Goal: Task Accomplishment & Management: Complete application form

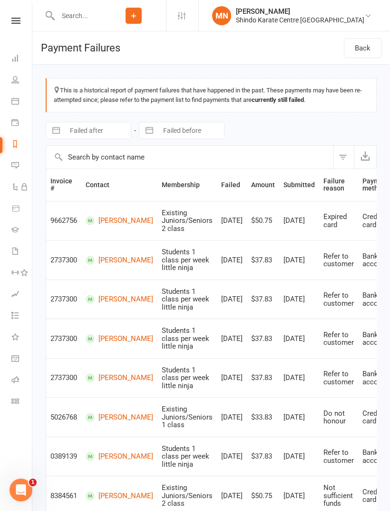
click at [138, 17] on icon at bounding box center [133, 15] width 9 height 9
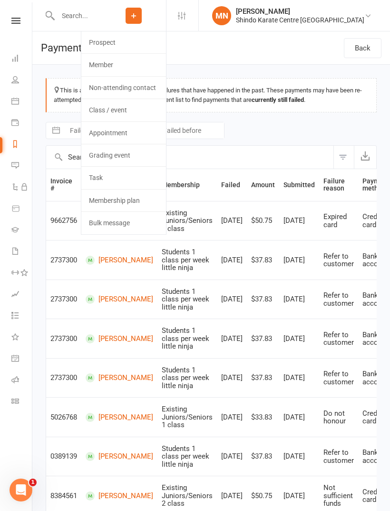
click at [142, 67] on link "Member" at bounding box center [123, 65] width 85 height 22
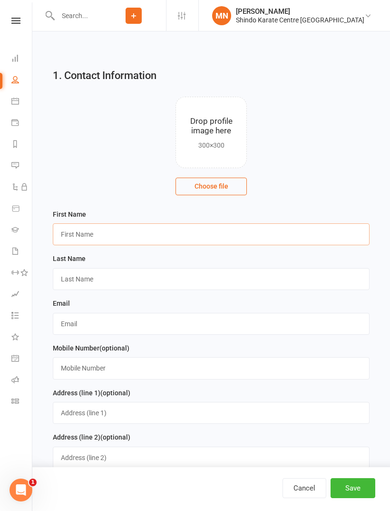
click at [78, 234] on input "text" at bounding box center [211, 234] width 317 height 22
type input "[PERSON_NAME]"
click at [76, 279] on input "text" at bounding box center [211, 279] width 317 height 22
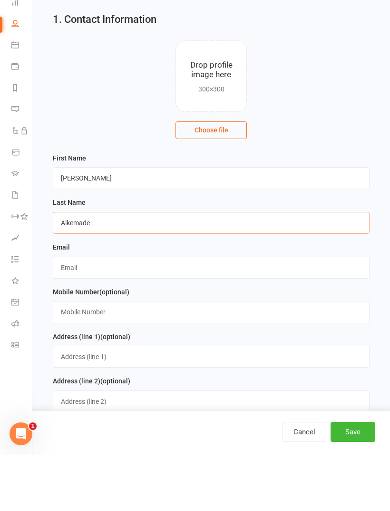
type input "Alkemade"
click at [117, 313] on input "text" at bounding box center [211, 324] width 317 height 22
type input "[EMAIL_ADDRESS][DOMAIN_NAME]"
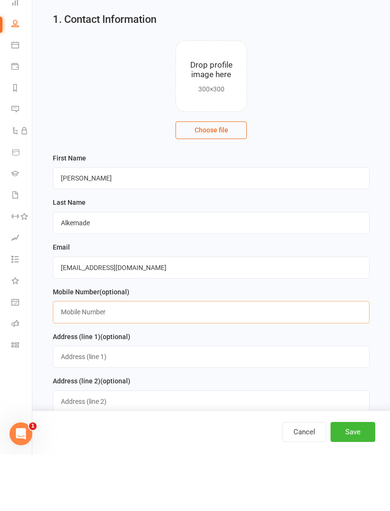
click at [161, 357] on input "text" at bounding box center [211, 368] width 317 height 22
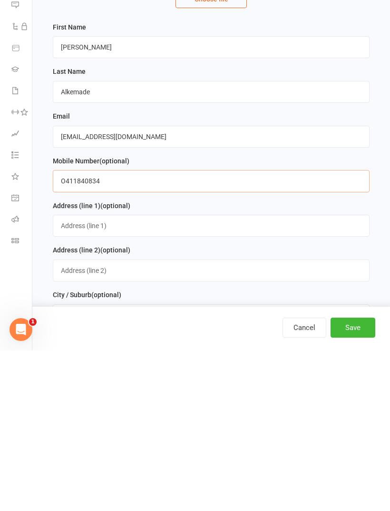
scroll to position [30, 0]
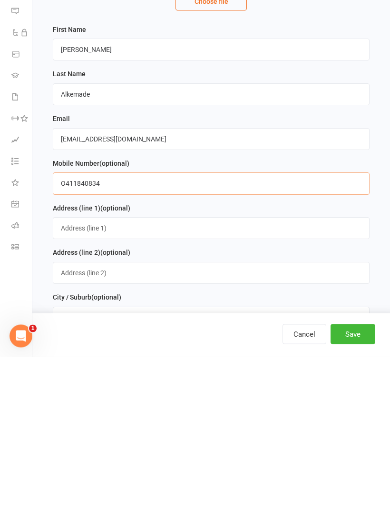
type input "O411840834"
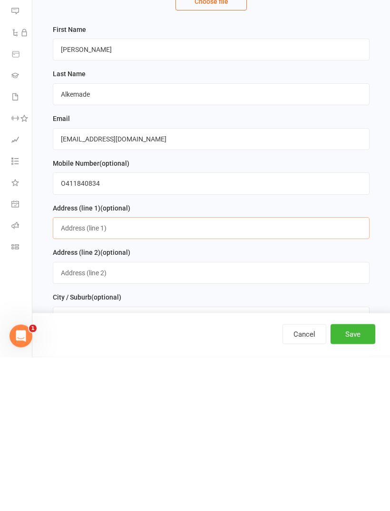
click at [200, 371] on input "text" at bounding box center [211, 382] width 317 height 22
type input "[STREET_ADDRESS][PERSON_NAME]"
click at [206, 461] on input "text" at bounding box center [211, 472] width 317 height 22
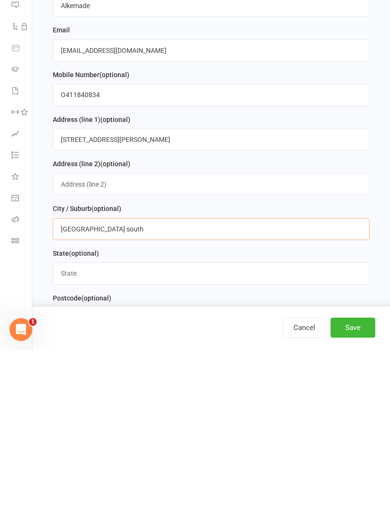
scroll to position [115, 0]
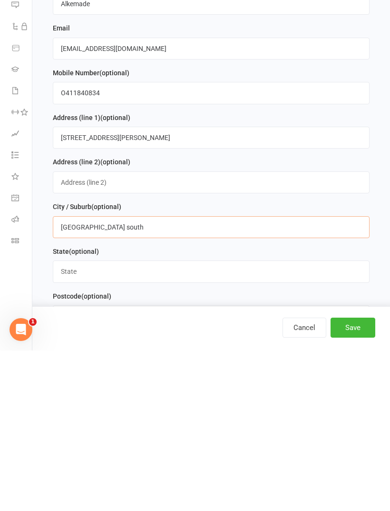
type input "[GEOGRAPHIC_DATA] south"
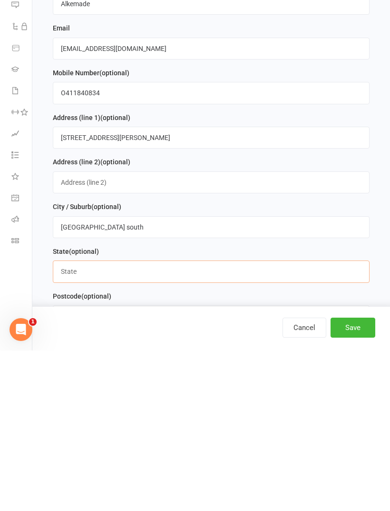
click at [251, 421] on input "text" at bounding box center [211, 432] width 317 height 22
type input "Vic"
click at [168, 465] on input "text" at bounding box center [211, 476] width 317 height 22
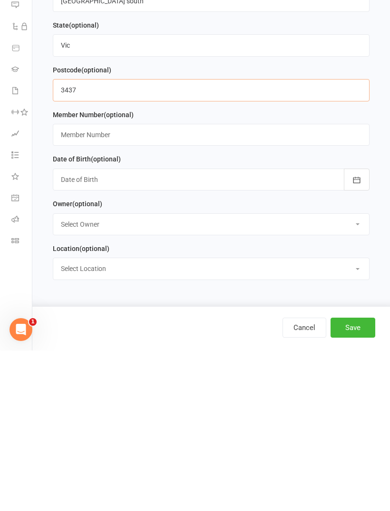
scroll to position [350, 0]
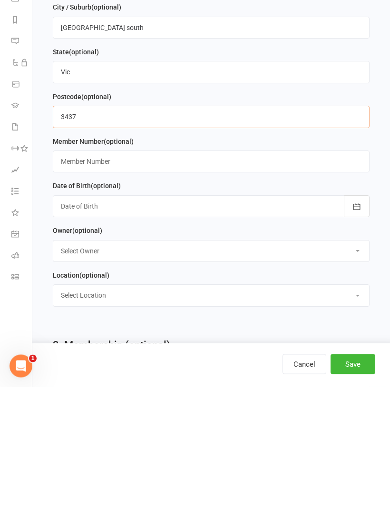
type input "3437"
click at [276, 319] on div at bounding box center [211, 330] width 317 height 22
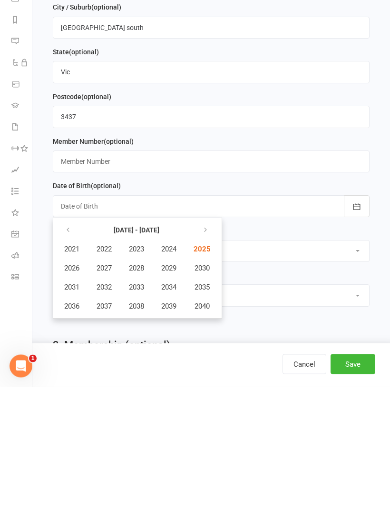
scroll to position [474, 0]
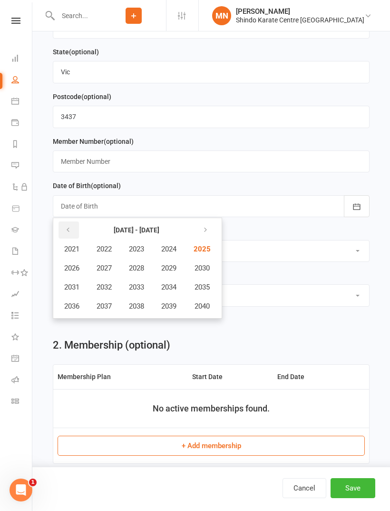
click at [69, 232] on icon "button" at bounding box center [68, 230] width 7 height 8
click at [204, 307] on span "2020" at bounding box center [201, 306] width 15 height 9
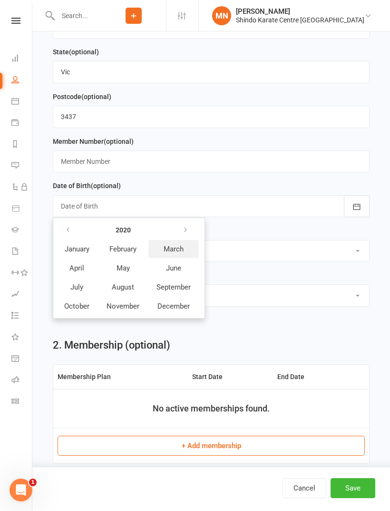
click at [176, 249] on span "March" at bounding box center [174, 249] width 20 height 9
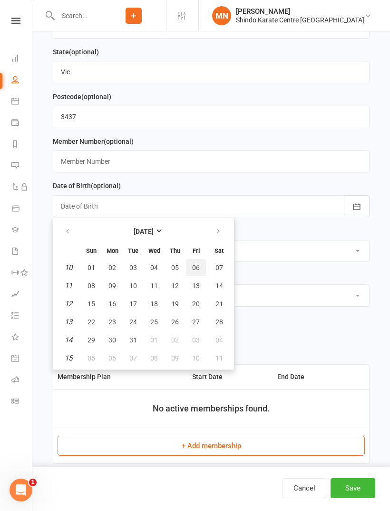
click at [198, 266] on span "06" at bounding box center [196, 268] width 8 height 8
type input "[DATE]"
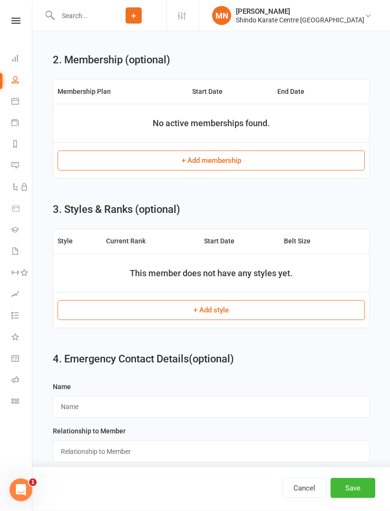
scroll to position [759, 0]
click at [199, 312] on button "+ Add style" at bounding box center [211, 310] width 307 height 20
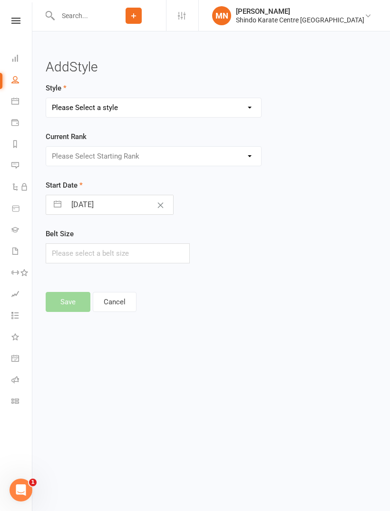
click at [79, 110] on select "Please Select a style JUNIORS Ninjas SENIORS" at bounding box center [153, 107] width 215 height 19
select select "3494"
click at [81, 158] on select "Please Select Starting Rank White and Red Belt White and Yellow Belt White and …" at bounding box center [153, 156] width 215 height 19
click at [71, 301] on button "Save" at bounding box center [68, 302] width 45 height 20
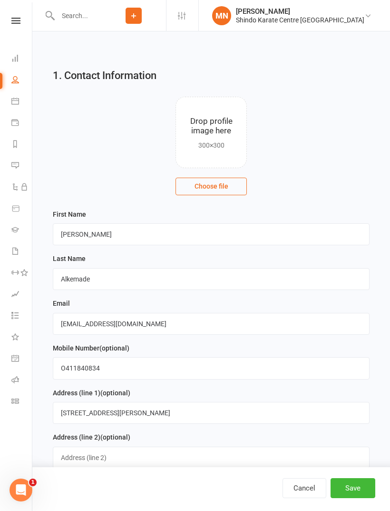
scroll to position [927, 0]
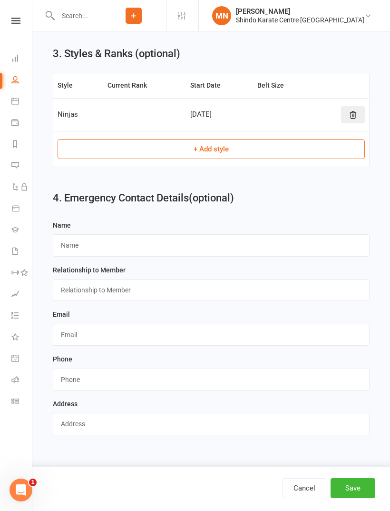
click at [351, 478] on button "Save" at bounding box center [353, 488] width 45 height 20
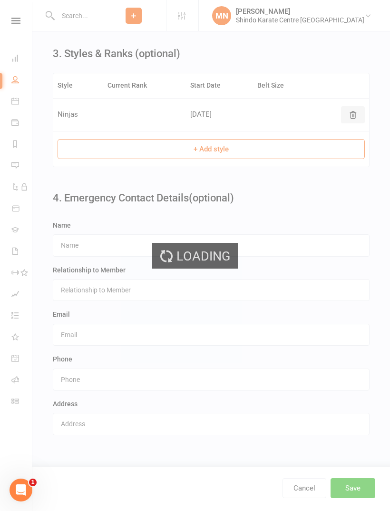
scroll to position [0, 0]
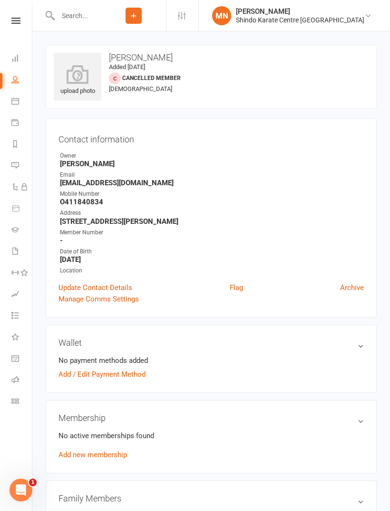
click at [138, 18] on icon at bounding box center [133, 15] width 9 height 9
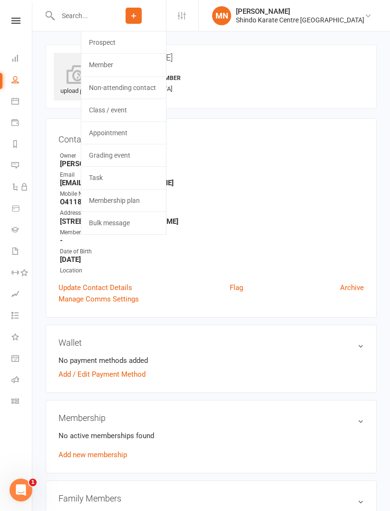
click at [230, 286] on link "Flag" at bounding box center [236, 287] width 13 height 11
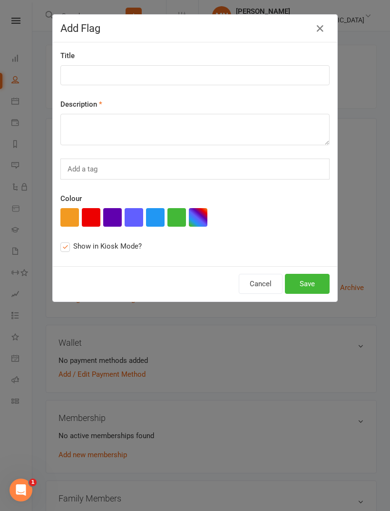
click at [213, 354] on div "Add Flag Title Description Add a tag Colour Show in Kiosk Mode? Cancel Save" at bounding box center [195, 255] width 390 height 511
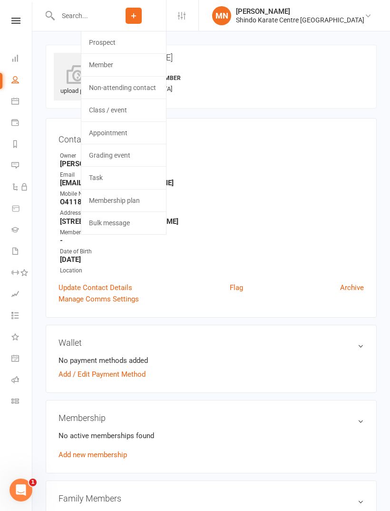
click at [14, 22] on icon at bounding box center [15, 21] width 9 height 6
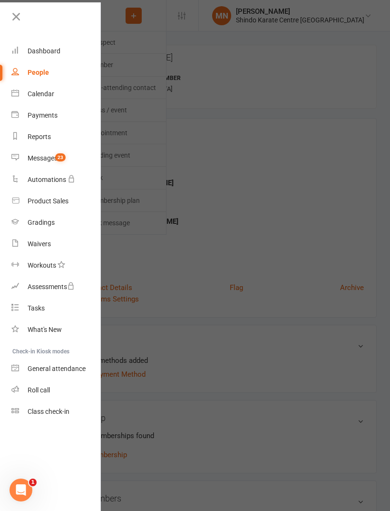
click at [35, 247] on div "Waivers" at bounding box center [39, 244] width 23 height 8
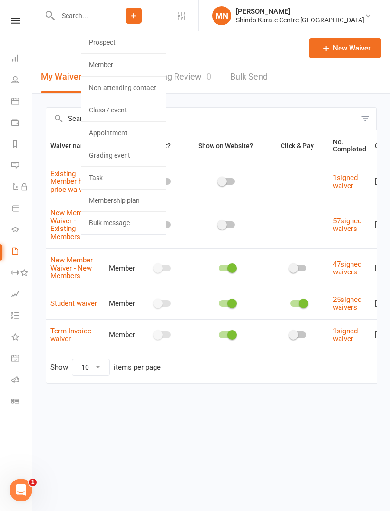
click at [258, 117] on input "text" at bounding box center [201, 119] width 310 height 22
click at [138, 19] on icon at bounding box center [133, 15] width 9 height 9
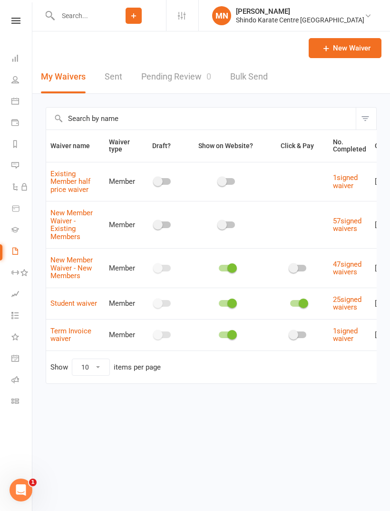
click at [337, 48] on link "New Waiver" at bounding box center [345, 48] width 73 height 20
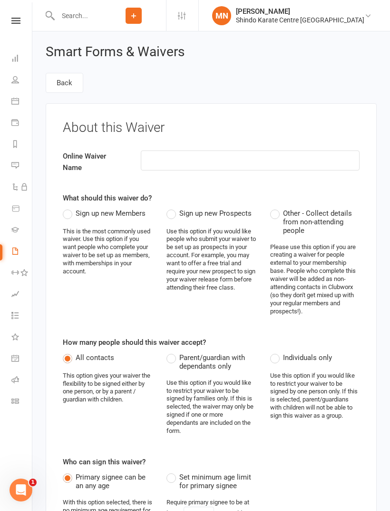
click at [64, 82] on link "Back" at bounding box center [65, 83] width 38 height 20
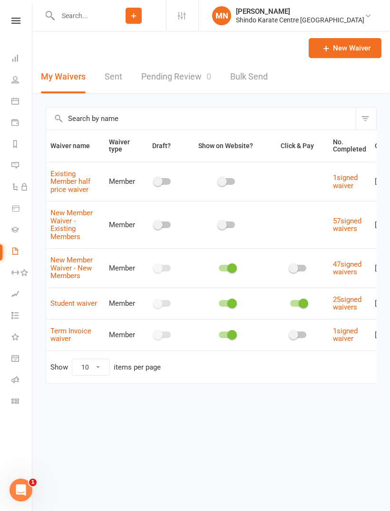
click at [68, 263] on link "New Member Waiver - New Members" at bounding box center [71, 268] width 42 height 24
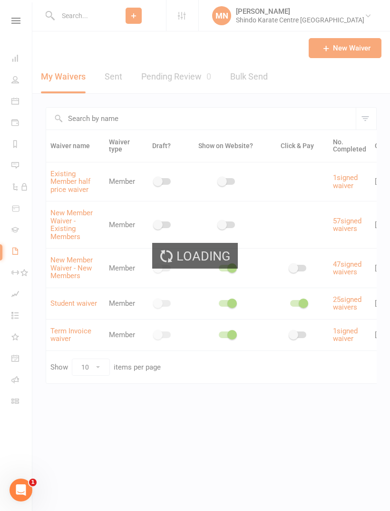
select select "applies_to_all_signees"
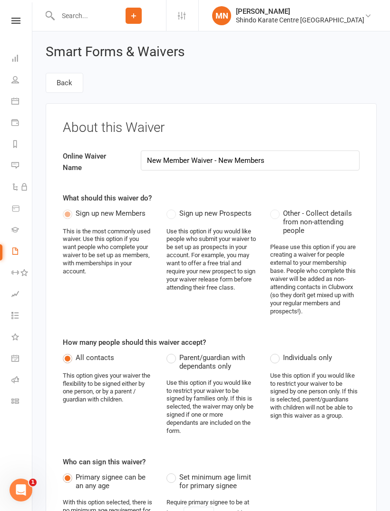
click at [16, 18] on icon at bounding box center [15, 21] width 9 height 6
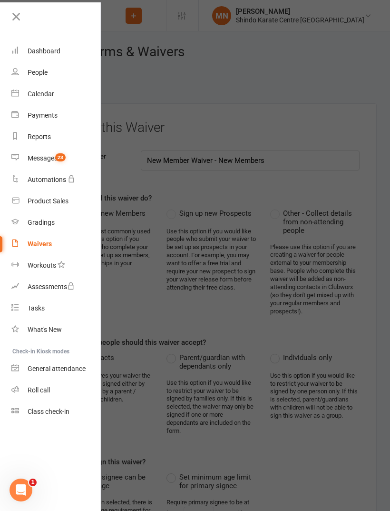
click at [37, 74] on div "People" at bounding box center [38, 73] width 20 height 8
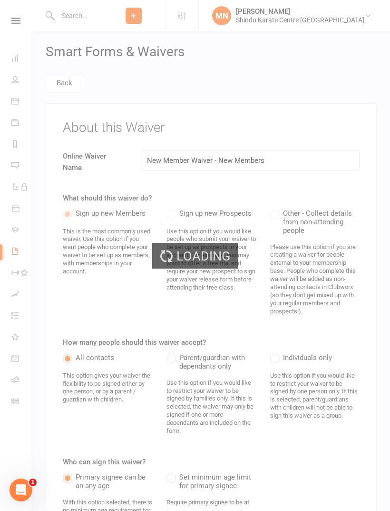
select select "100"
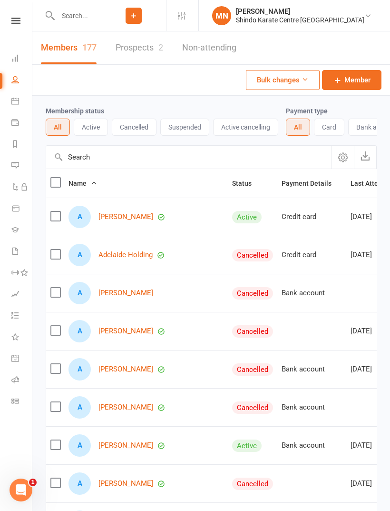
click at [85, 20] on input "text" at bounding box center [78, 15] width 47 height 13
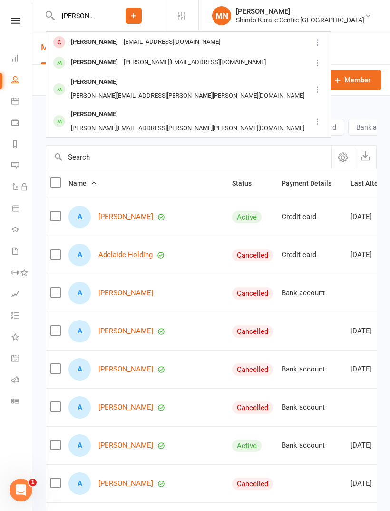
type input "[PERSON_NAME]"
click at [90, 45] on div "[PERSON_NAME]" at bounding box center [94, 42] width 53 height 14
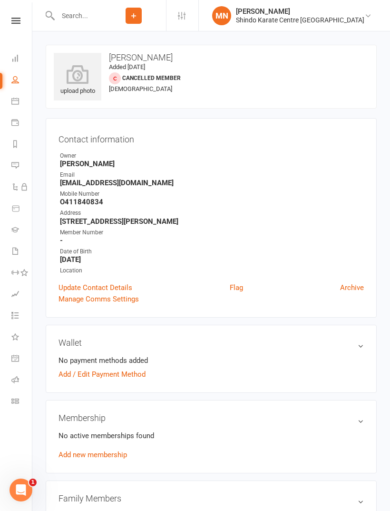
click at [198, 16] on li "Settings Membership Plans Event Templates Appointment Types Mobile App Website …" at bounding box center [182, 15] width 32 height 31
click at [186, 19] on icon at bounding box center [182, 16] width 8 height 8
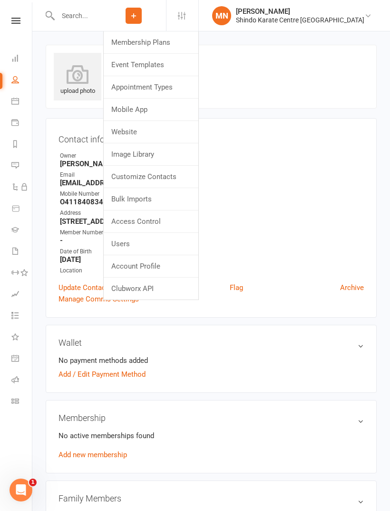
click at [101, 17] on input "text" at bounding box center [78, 15] width 47 height 13
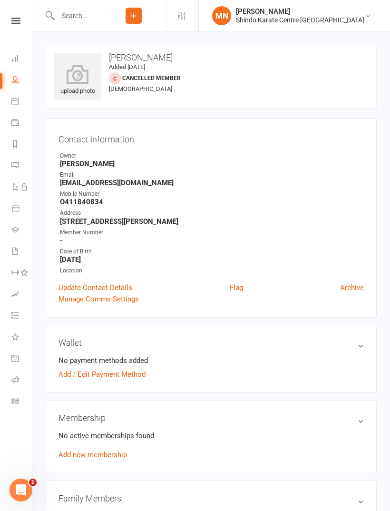
click at [15, 20] on icon at bounding box center [15, 21] width 9 height 6
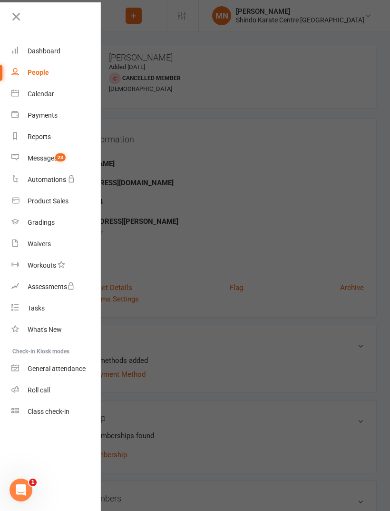
click at [227, 175] on div at bounding box center [195, 255] width 390 height 511
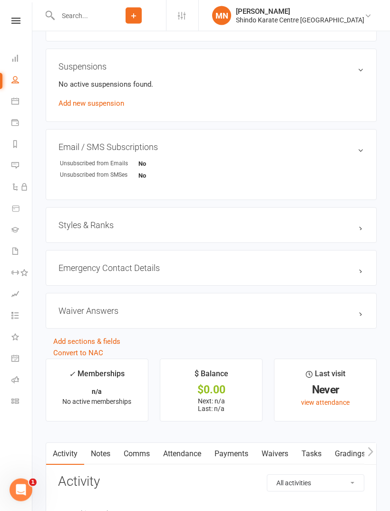
scroll to position [527, 0]
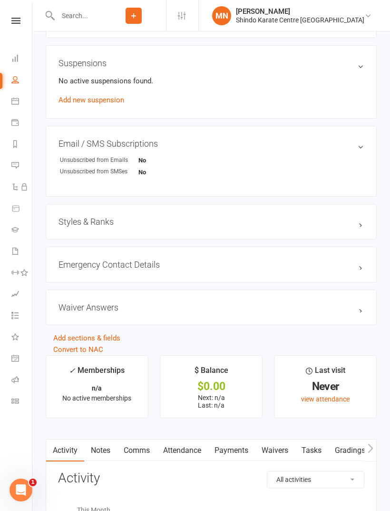
click at [290, 453] on link "Waivers" at bounding box center [275, 450] width 40 height 22
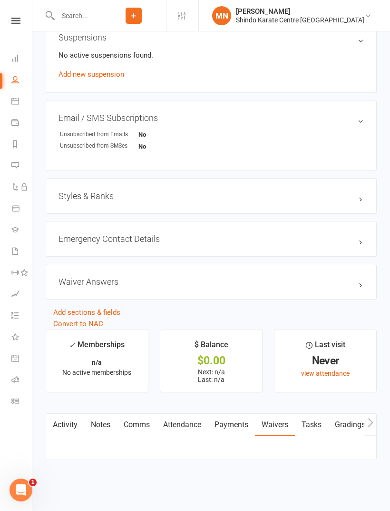
scroll to position [557, 0]
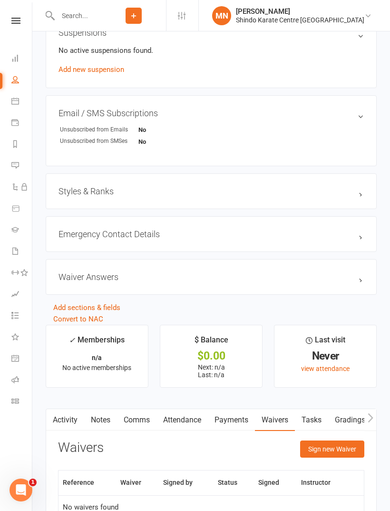
click at [333, 444] on button "Sign new Waiver" at bounding box center [332, 448] width 64 height 17
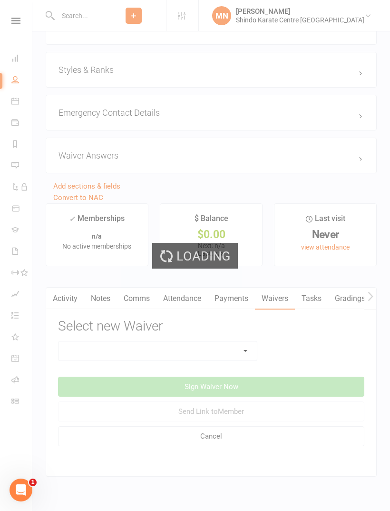
scroll to position [706, 0]
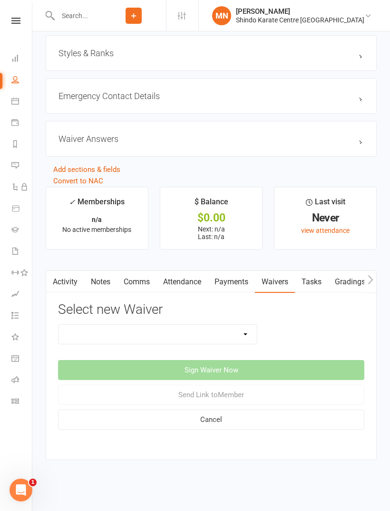
click at [111, 327] on select "Existing Member half price waiver New Member Waiver - Existing Members New Memb…" at bounding box center [158, 334] width 198 height 19
select select "14122"
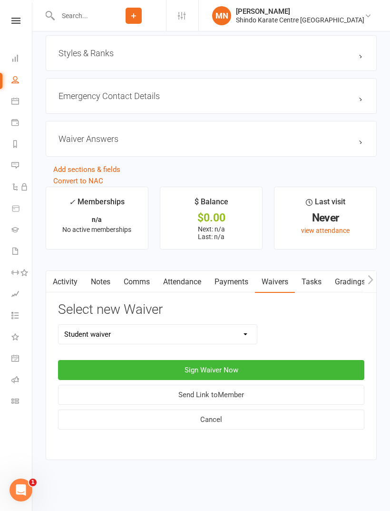
click at [136, 364] on button "Sign Waiver Now" at bounding box center [211, 370] width 306 height 20
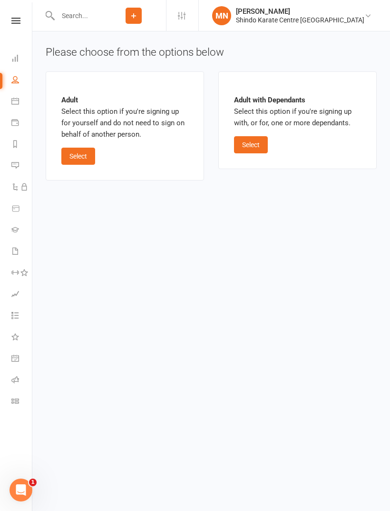
click at [81, 156] on button "Select" at bounding box center [78, 156] width 34 height 17
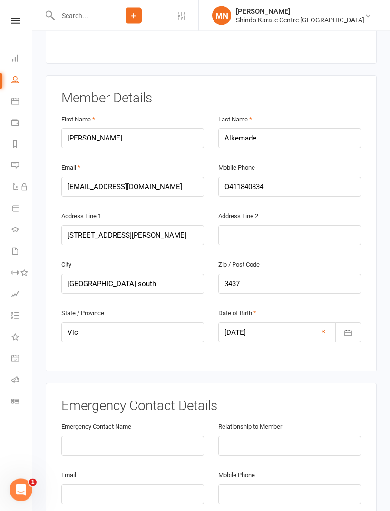
scroll to position [191, 0]
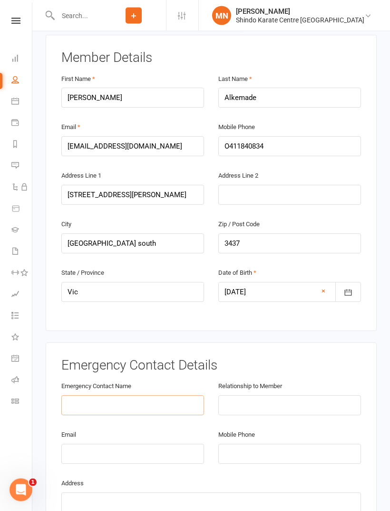
click at [108, 395] on input "text" at bounding box center [132, 405] width 143 height 20
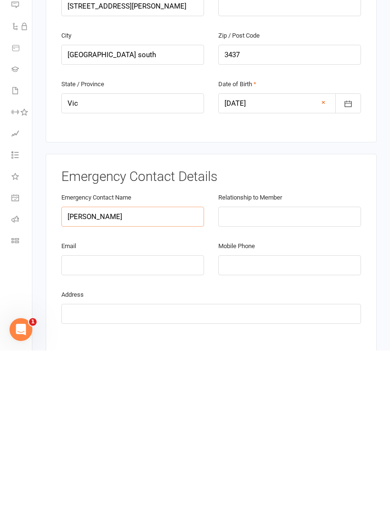
type input "[PERSON_NAME]"
click at [273, 367] on input "text" at bounding box center [289, 377] width 143 height 20
type input "Father"
click at [130, 415] on input "email" at bounding box center [132, 425] width 143 height 20
type input "[EMAIL_ADDRESS][DOMAIN_NAME]"
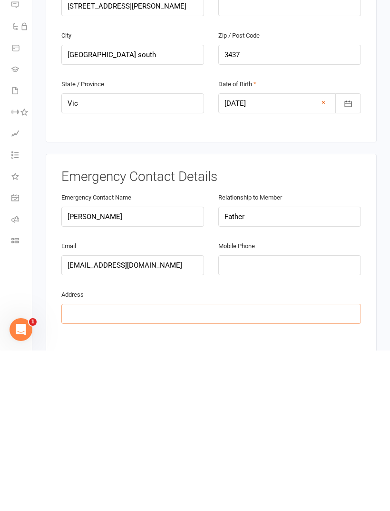
click at [164, 464] on input "text" at bounding box center [211, 474] width 300 height 20
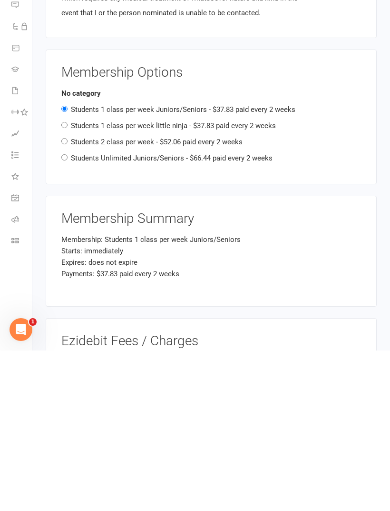
scroll to position [872, 0]
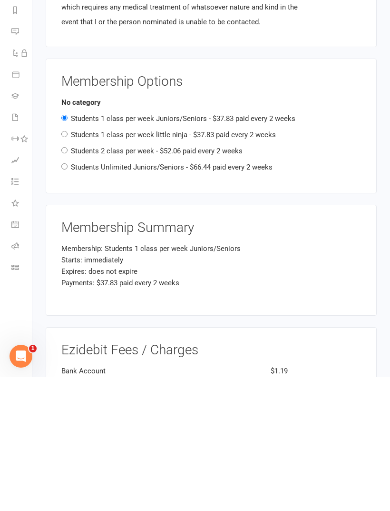
type input "[STREET_ADDRESS][PERSON_NAME]"
click at [67, 265] on input "Students 1 class per week little ninja - $37.83 paid every 2 weeks" at bounding box center [64, 268] width 6 height 6
radio input "true"
radio input "false"
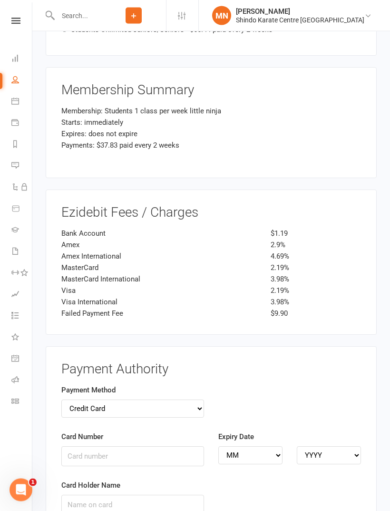
scroll to position [1143, 0]
click at [110, 399] on select "Credit Card Bank Account" at bounding box center [132, 408] width 143 height 18
select select "bank_account"
click at [85, 446] on input "BSB" at bounding box center [132, 456] width 143 height 20
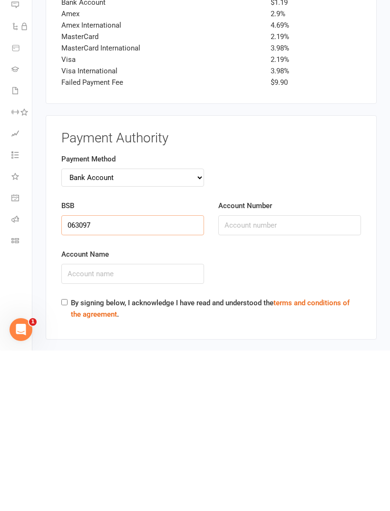
type input "063097"
click at [296, 375] on input "Account Number" at bounding box center [289, 385] width 143 height 20
type input "43235260"
click at [92, 424] on input "Account Name" at bounding box center [132, 434] width 143 height 20
type input "[PERSON_NAME]"
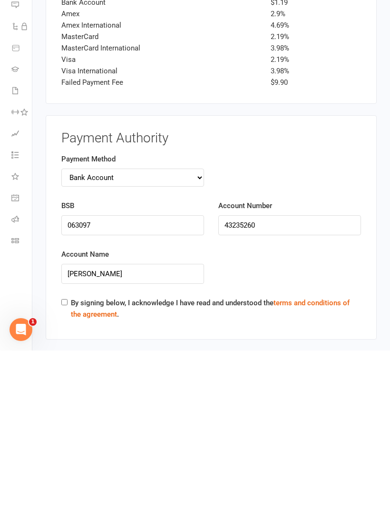
click at [64, 459] on input "By signing below, I acknowledge I have read and understood the terms and condit…" at bounding box center [64, 462] width 6 height 6
checkbox input "true"
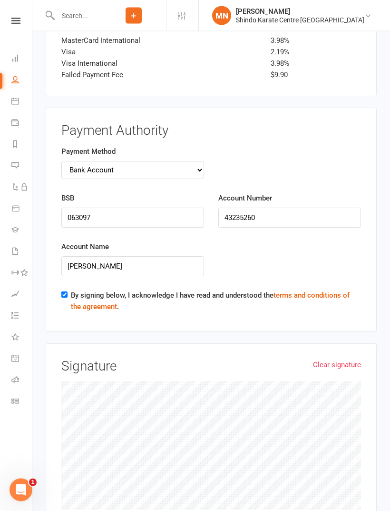
scroll to position [1526, 0]
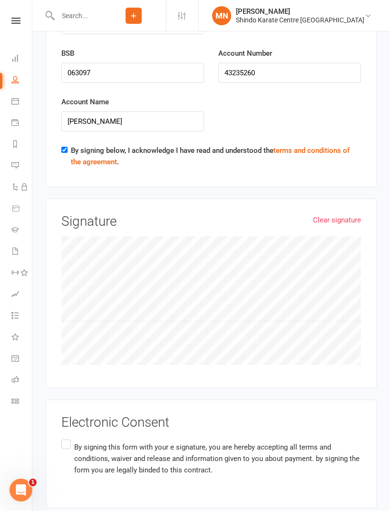
click at [70, 437] on label "By signing this form with your e signature, you are hereby accepting all terms …" at bounding box center [211, 457] width 300 height 41
click at [68, 437] on input "By signing this form with your e signature, you are hereby accepting all terms …" at bounding box center [64, 437] width 6 height 0
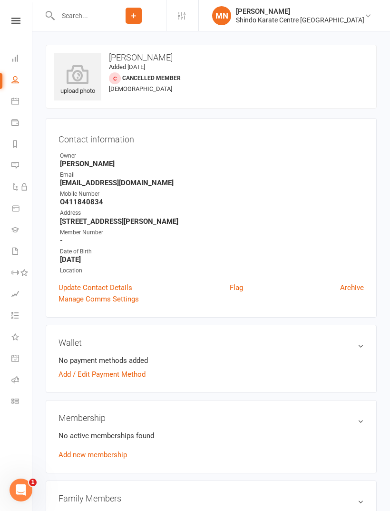
click at [78, 21] on input "text" at bounding box center [78, 15] width 47 height 13
type input "Banjo"
click at [97, 44] on div "[PERSON_NAME]" at bounding box center [94, 42] width 53 height 14
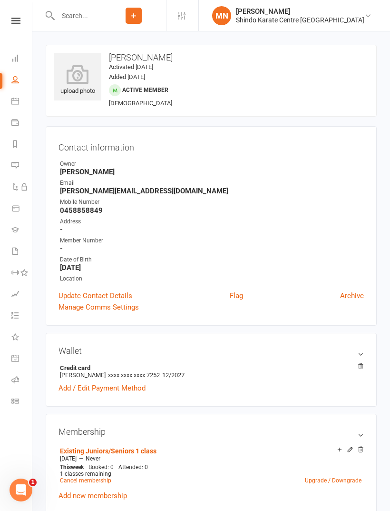
click at [111, 389] on link "Add / Edit Payment Method" at bounding box center [102, 387] width 87 height 11
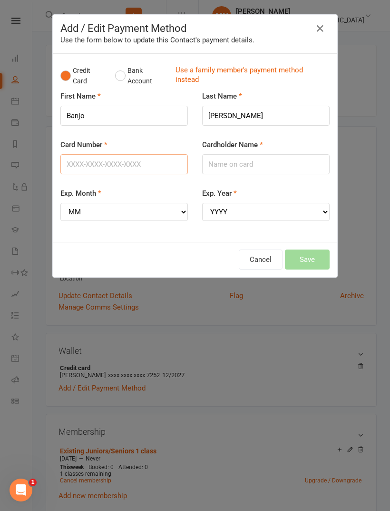
click at [92, 164] on input "Card Number" at bounding box center [124, 164] width 128 height 20
type input "[CREDIT_CARD_NUMBER]"
click at [226, 162] on input "Cardholder Name" at bounding box center [266, 164] width 128 height 20
type input "[PERSON_NAME]"
click at [82, 210] on select "MM 01 02 03 04 05 06 07 08 09 10 11 12" at bounding box center [124, 212] width 128 height 18
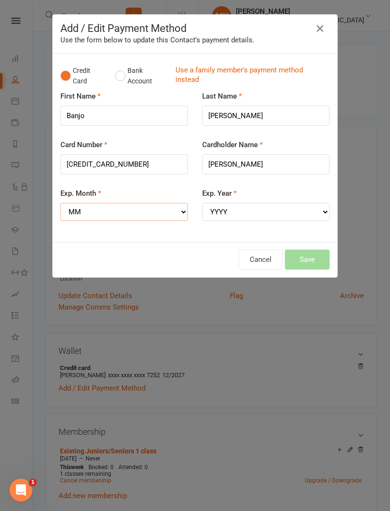
select select "01"
click at [225, 214] on select "YYYY 2025 2026 2027 2028 2029 2030 2031 2032 2033 2034" at bounding box center [266, 212] width 128 height 18
select select "2029"
click at [316, 251] on button "Save" at bounding box center [307, 259] width 45 height 20
